Goal: Navigation & Orientation: Understand site structure

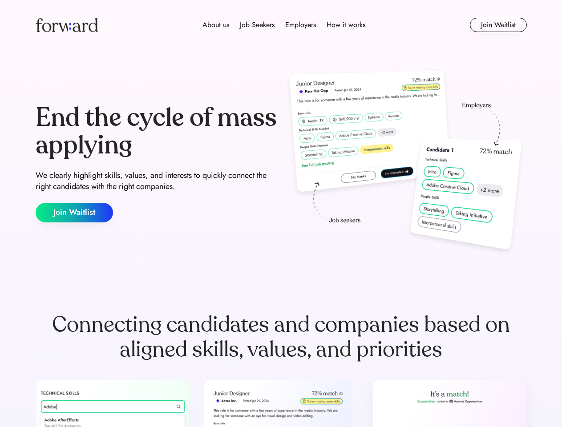
click at [281, 213] on div "End the cycle of mass applying We clearly highlight skills, values, and interes…" at bounding box center [281, 163] width 491 height 191
click at [281, 25] on div "About us Job Seekers Employers How it works" at bounding box center [283, 25] width 350 height 11
click at [67, 25] on img at bounding box center [67, 25] width 62 height 14
click at [284, 25] on div "About us Job Seekers Employers How it works" at bounding box center [283, 25] width 350 height 11
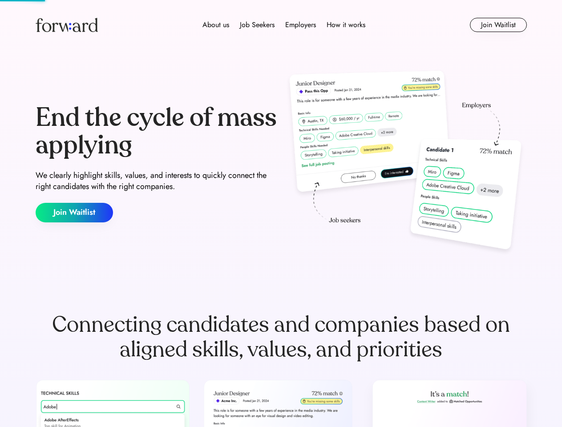
click at [216, 25] on div "About us" at bounding box center [215, 25] width 27 height 11
click at [257, 25] on div "Job Seekers" at bounding box center [257, 25] width 35 height 11
click at [300, 25] on div "Employers" at bounding box center [300, 25] width 31 height 11
click at [345, 25] on div "How it works" at bounding box center [345, 25] width 39 height 11
click at [498, 25] on button "Join Waitlist" at bounding box center [498, 25] width 57 height 14
